Goal: Communication & Community: Answer question/provide support

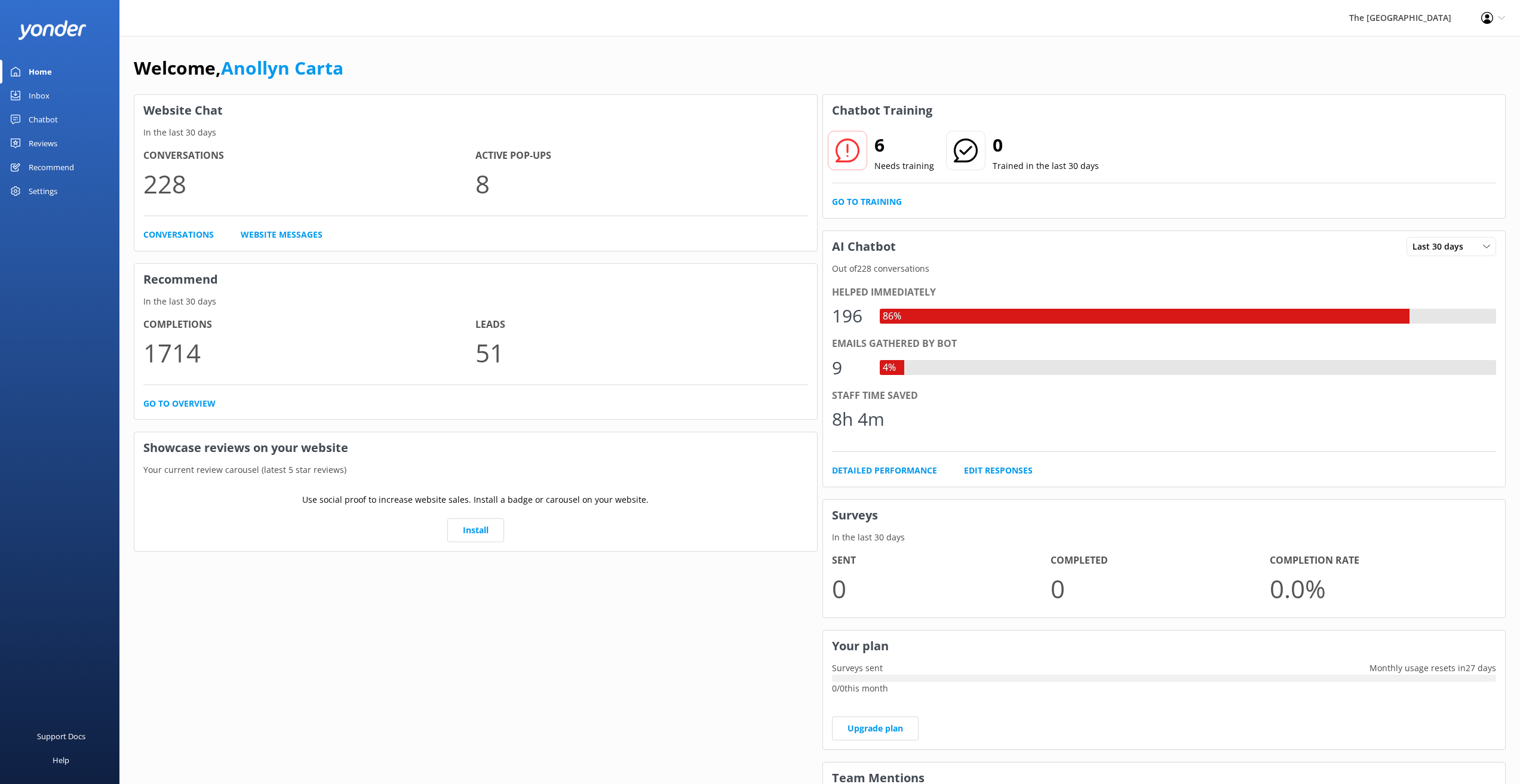
click at [46, 93] on div "Inbox" at bounding box center [39, 95] width 21 height 24
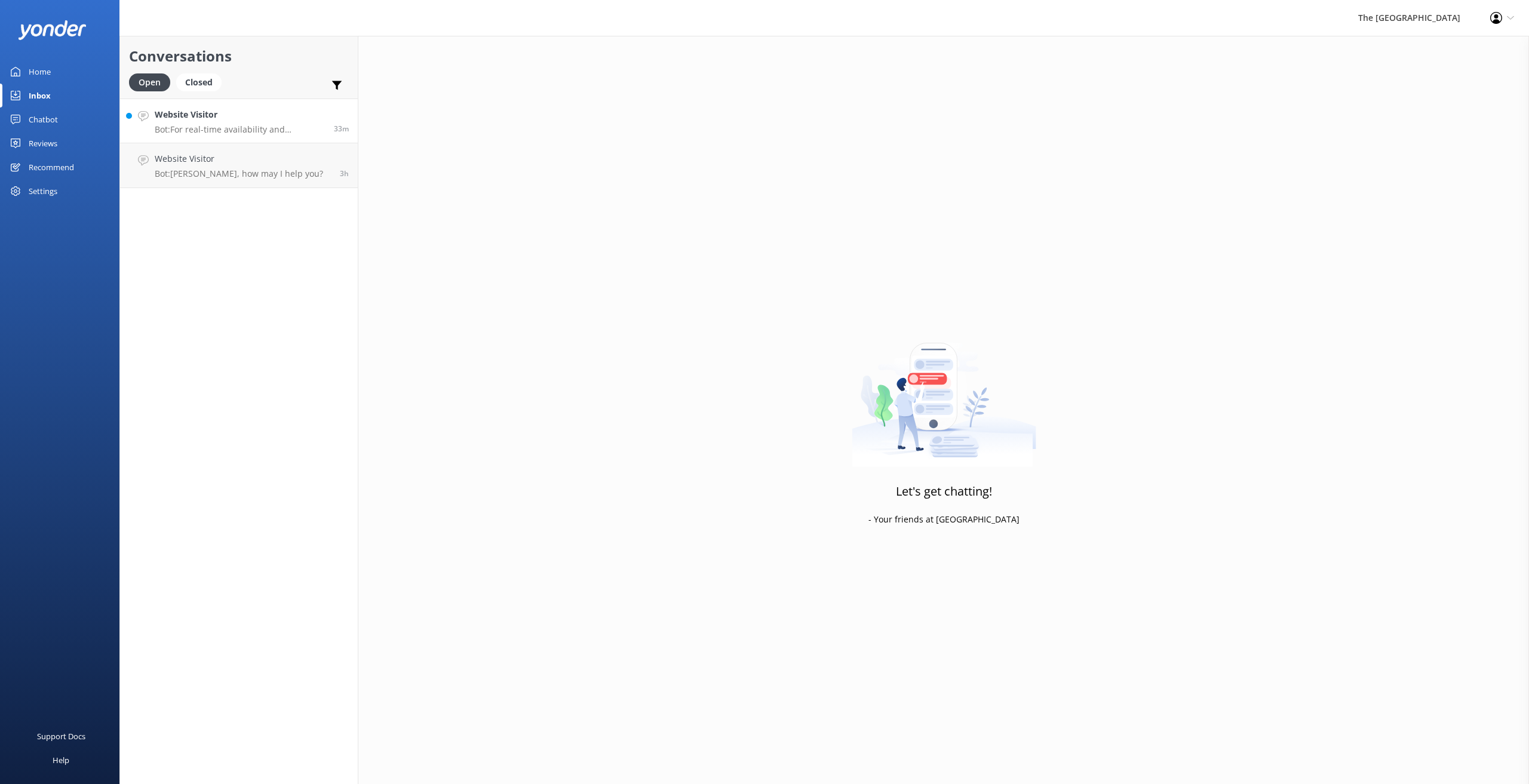
click at [264, 116] on h4 "Website Visitor" at bounding box center [240, 114] width 170 height 13
